Goal: Task Accomplishment & Management: Manage account settings

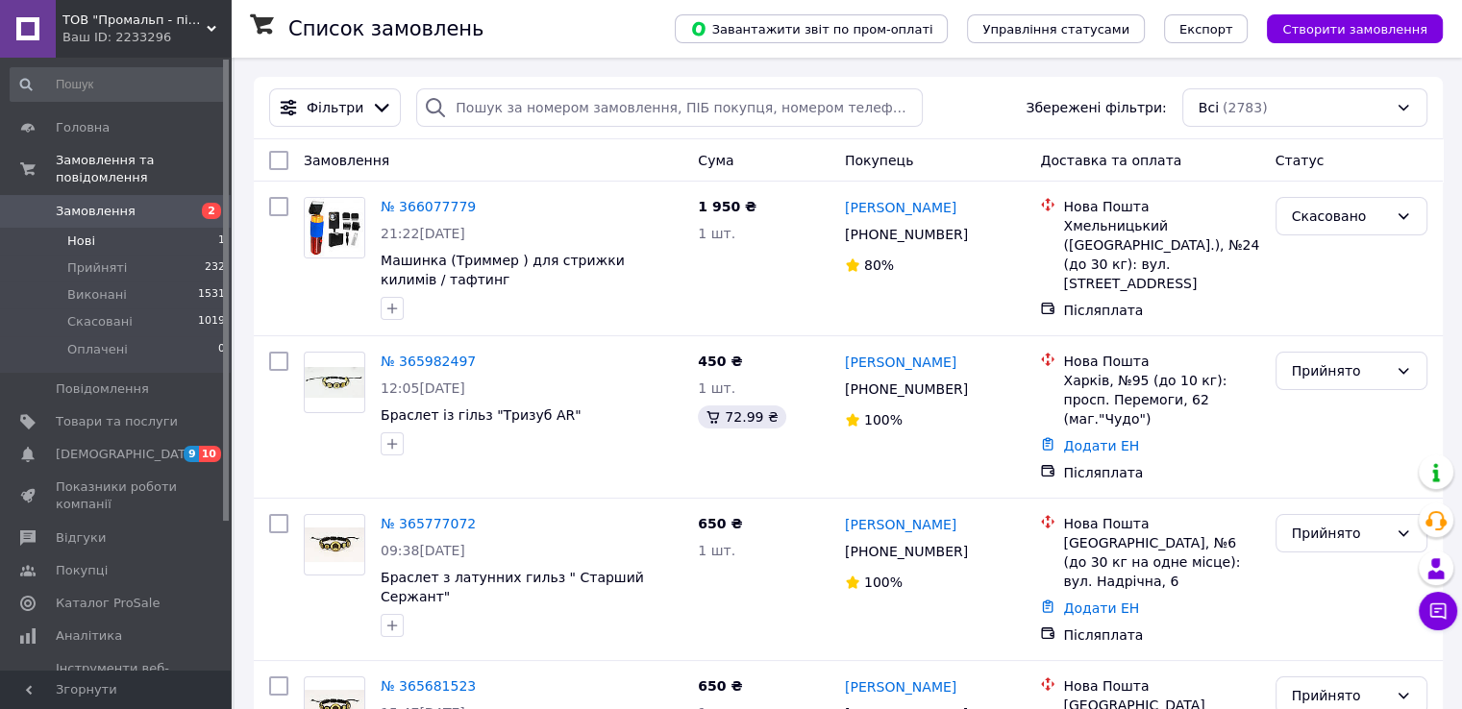
click at [78, 233] on span "Нові" at bounding box center [81, 241] width 28 height 17
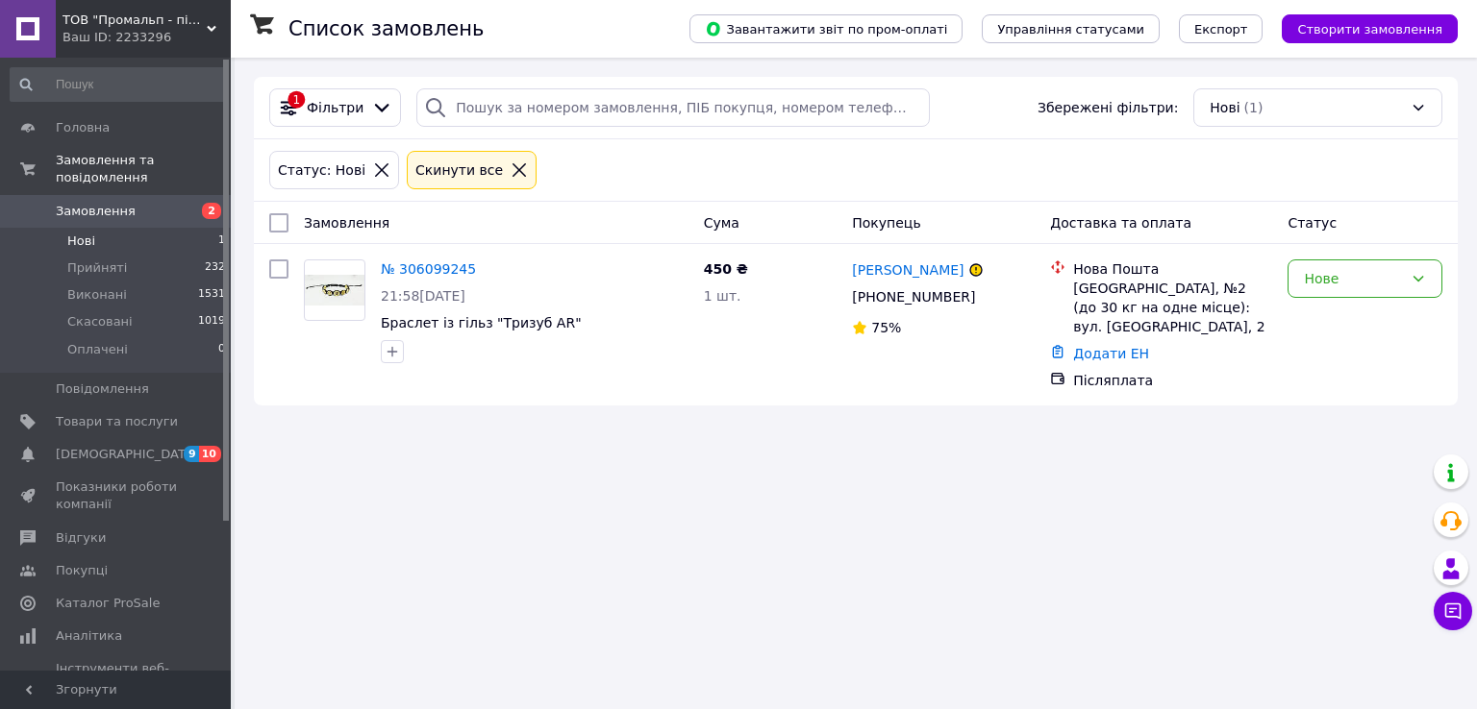
click at [83, 203] on span "Замовлення" at bounding box center [96, 211] width 80 height 17
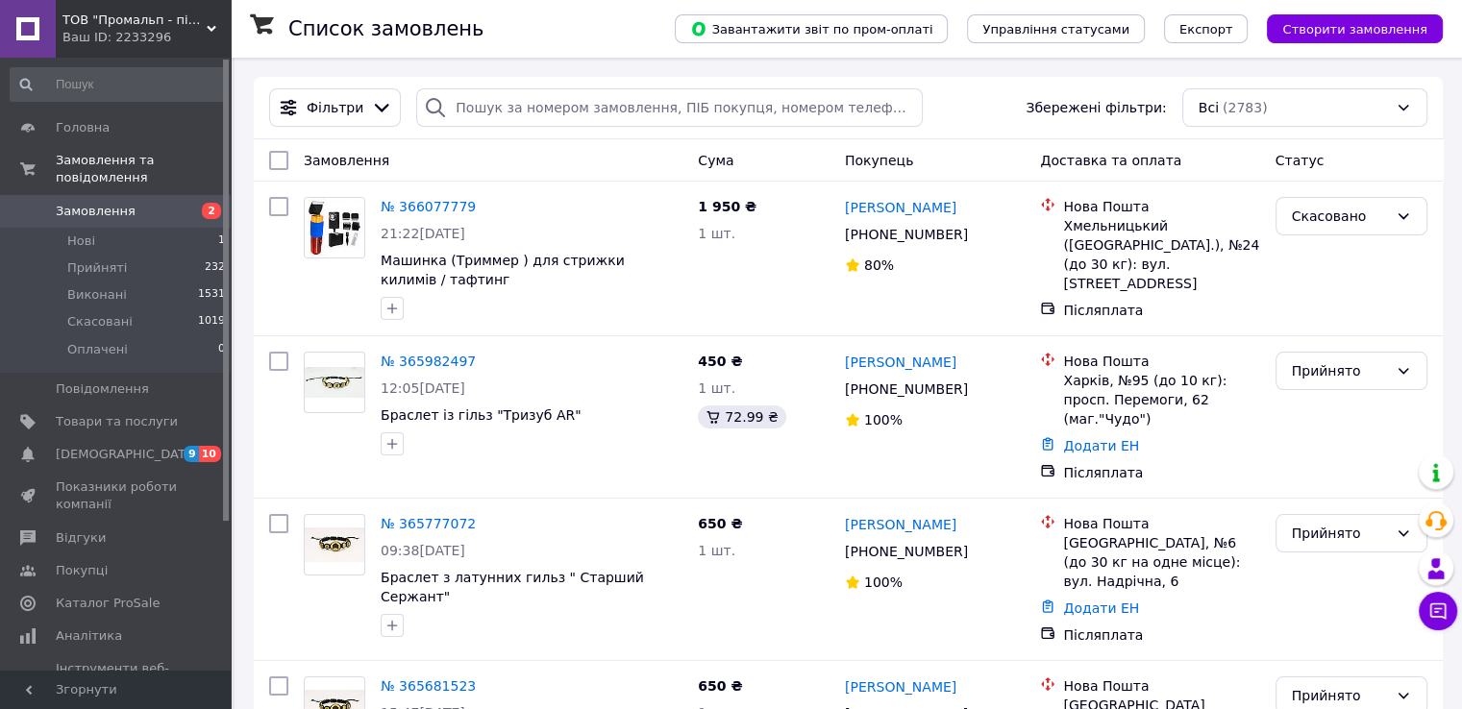
drag, startPoint x: 734, startPoint y: 274, endPoint x: 129, endPoint y: 25, distance: 654.8
click at [129, 25] on span "ТОВ "Промальп - південь"" at bounding box center [134, 20] width 144 height 17
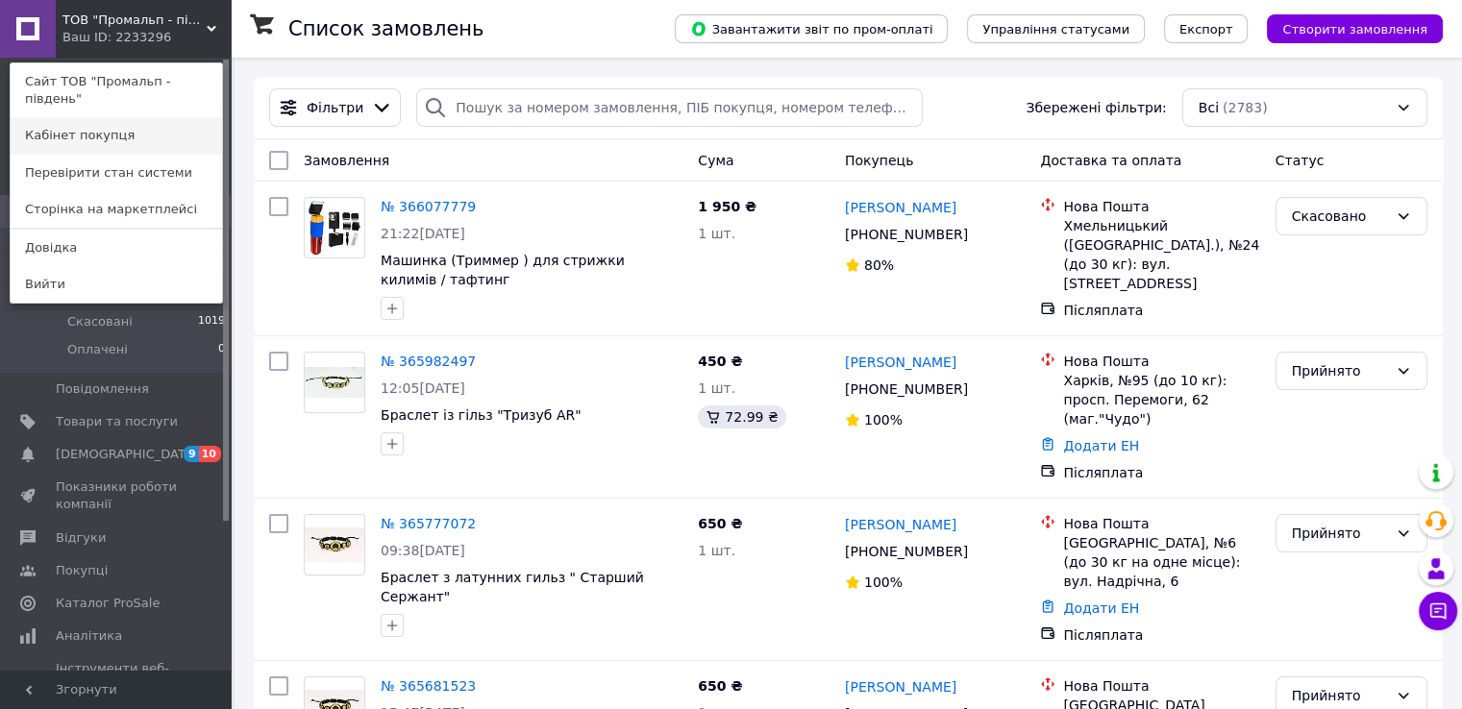
click at [131, 121] on link "Кабінет покупця" at bounding box center [117, 135] width 212 height 37
